Goal: Task Accomplishment & Management: Use online tool/utility

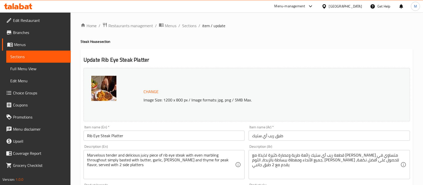
click at [16, 8] on icon at bounding box center [16, 7] width 4 height 4
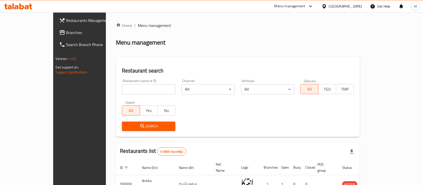
click at [124, 89] on input "search" at bounding box center [148, 89] width 53 height 10
type input "farog"
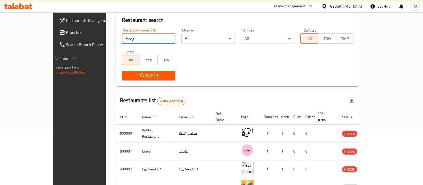
scroll to position [51, 0]
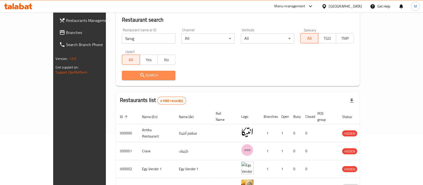
click at [151, 77] on span "Search" at bounding box center [148, 75] width 45 height 6
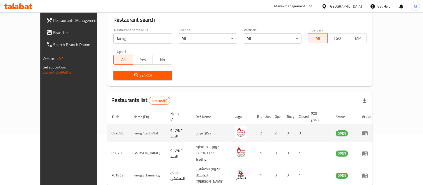
scroll to position [64, 0]
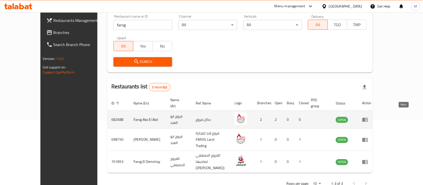
click at [368, 118] on icon "enhanced table" at bounding box center [366, 120] width 6 height 4
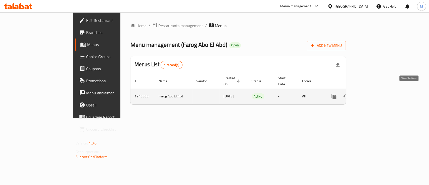
click at [373, 93] on icon "enhanced table" at bounding box center [370, 96] width 6 height 6
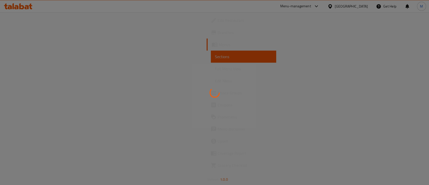
click at [36, 32] on div at bounding box center [214, 92] width 429 height 185
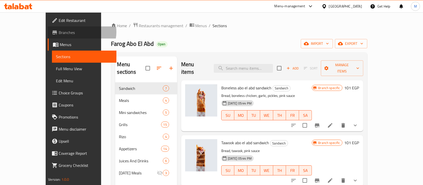
click at [59, 32] on span "Branches" at bounding box center [86, 32] width 54 height 6
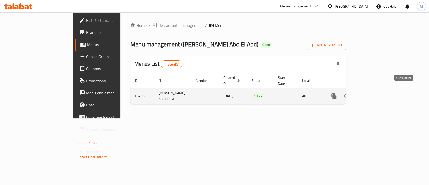
click at [373, 93] on icon "enhanced table" at bounding box center [370, 96] width 6 height 6
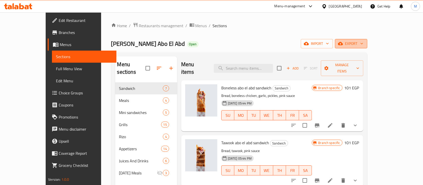
click at [364, 43] on span "export" at bounding box center [351, 43] width 24 height 6
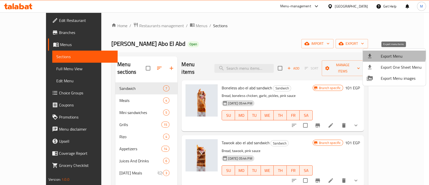
click at [375, 51] on li "Export Menu" at bounding box center [393, 55] width 63 height 11
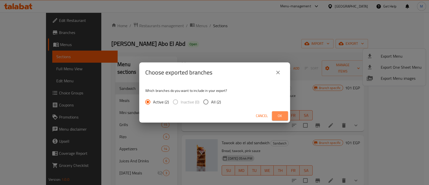
click at [274, 119] on button "Ok" at bounding box center [280, 115] width 16 height 9
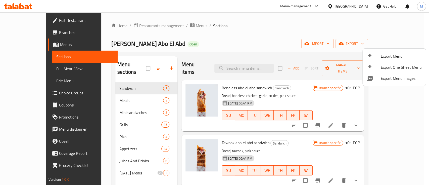
click at [25, 31] on div at bounding box center [214, 92] width 429 height 185
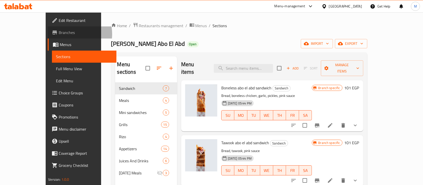
click at [59, 34] on span "Branches" at bounding box center [86, 32] width 54 height 6
